Goal: Task Accomplishment & Management: Use online tool/utility

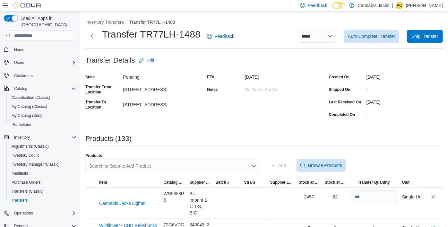
click at [259, 91] on div "No Notes added" at bounding box center [283, 88] width 76 height 8
click at [267, 91] on div "No Notes added" at bounding box center [283, 88] width 76 height 8
click at [368, 41] on span "Auto Complete Transfer" at bounding box center [371, 36] width 47 height 13
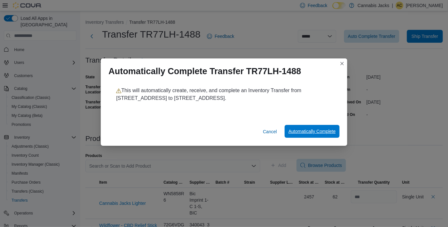
click at [311, 132] on span "Automatically Complete" at bounding box center [311, 131] width 47 height 6
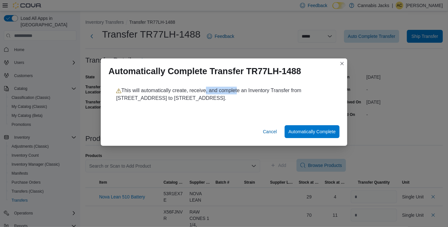
drag, startPoint x: 214, startPoint y: 92, endPoint x: 237, endPoint y: 91, distance: 23.1
click at [237, 91] on p "This will automatically create, receive, and complete an Inventory Transfer fro…" at bounding box center [224, 94] width 216 height 15
click at [309, 130] on span "Automatically Complete" at bounding box center [311, 131] width 47 height 6
click at [344, 64] on button "Closes this modal window" at bounding box center [342, 63] width 8 height 8
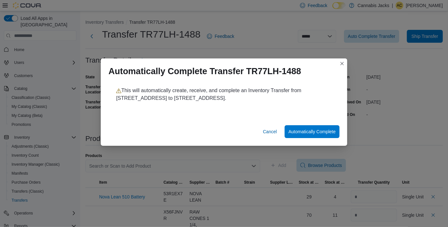
click at [340, 63] on form "Transfer Details Edit State Pending Transfer From Location [STREET_ADDRESS] Tra…" at bounding box center [263, 86] width 357 height 65
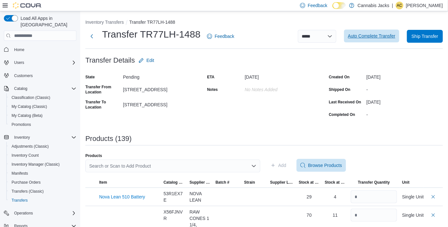
click at [368, 37] on span "Auto Complete Transfer" at bounding box center [371, 36] width 47 height 6
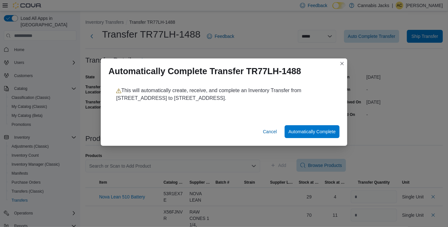
click at [305, 139] on div "Cancel Automatically Complete" at bounding box center [224, 133] width 246 height 26
click at [308, 133] on span "Automatically Complete" at bounding box center [311, 131] width 47 height 6
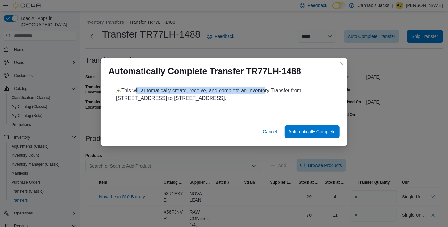
drag, startPoint x: 136, startPoint y: 92, endPoint x: 265, endPoint y: 91, distance: 129.0
click at [265, 91] on p "This will automatically create, receive, and complete an Inventory Transfer fro…" at bounding box center [224, 94] width 216 height 15
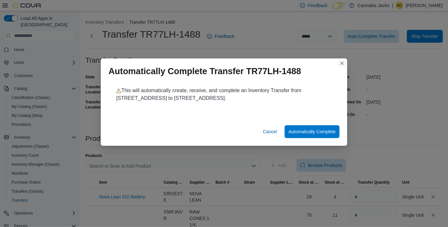
click at [343, 64] on button "Closes this modal window" at bounding box center [342, 63] width 8 height 8
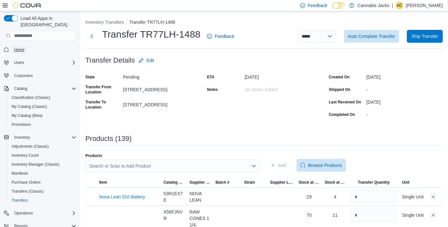
click at [18, 47] on span "Home" at bounding box center [19, 49] width 10 height 5
